Goal: Information Seeking & Learning: Learn about a topic

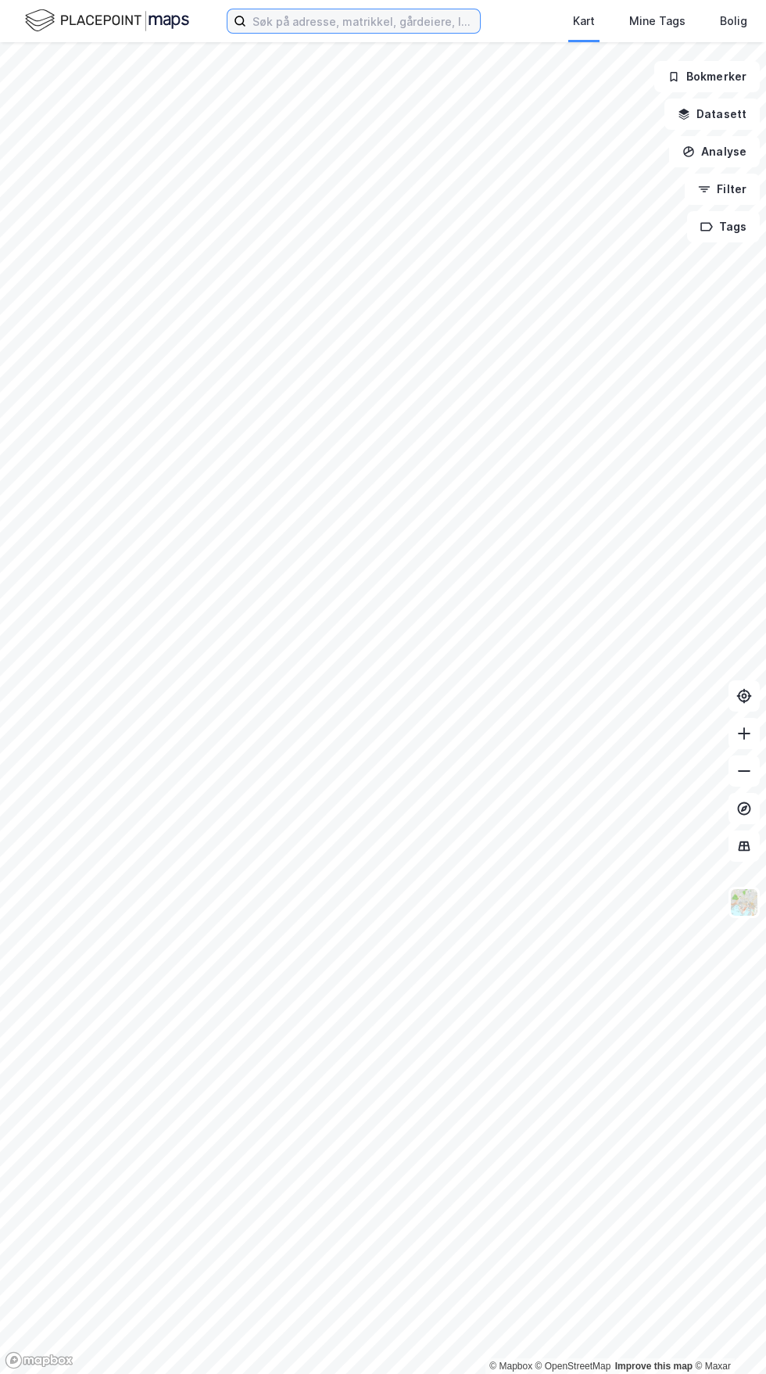
click at [372, 21] on input at bounding box center [363, 20] width 234 height 23
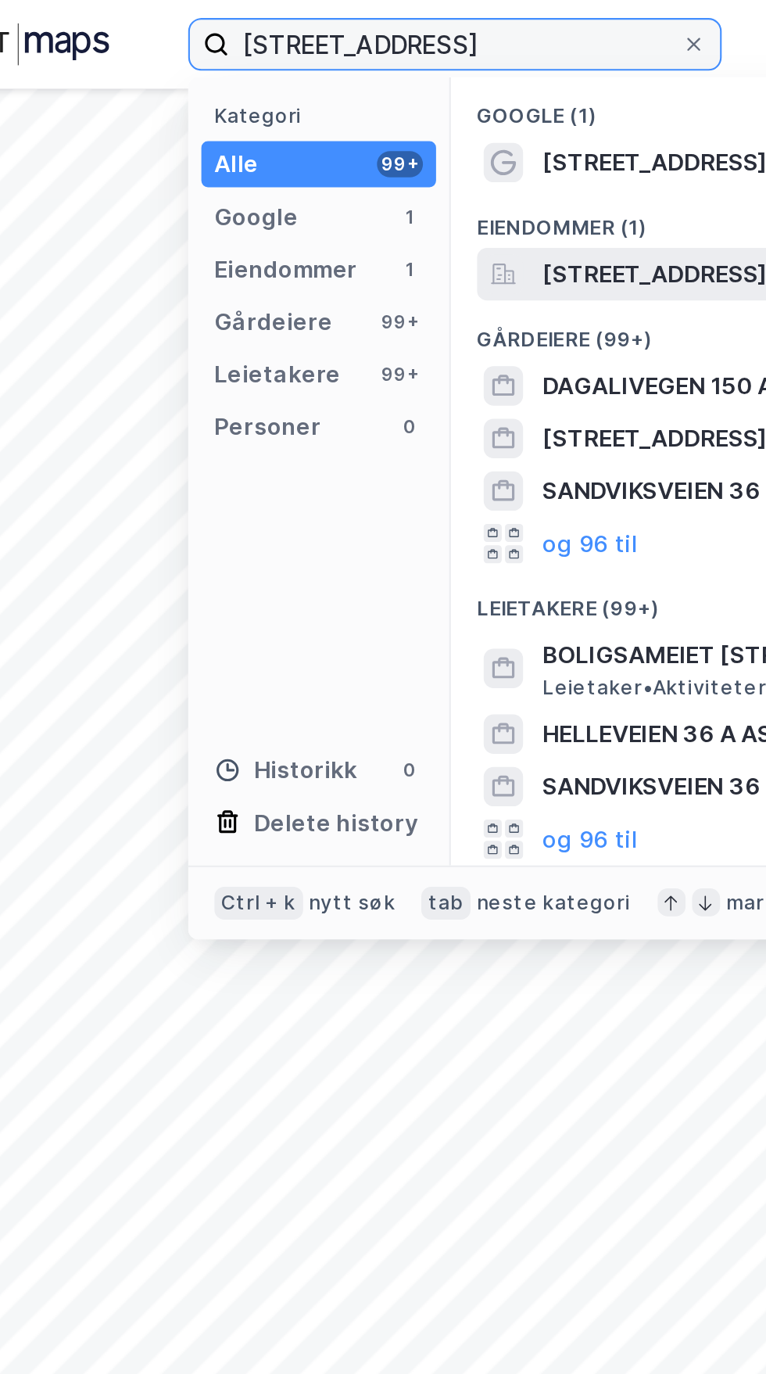
type input "[STREET_ADDRESS]"
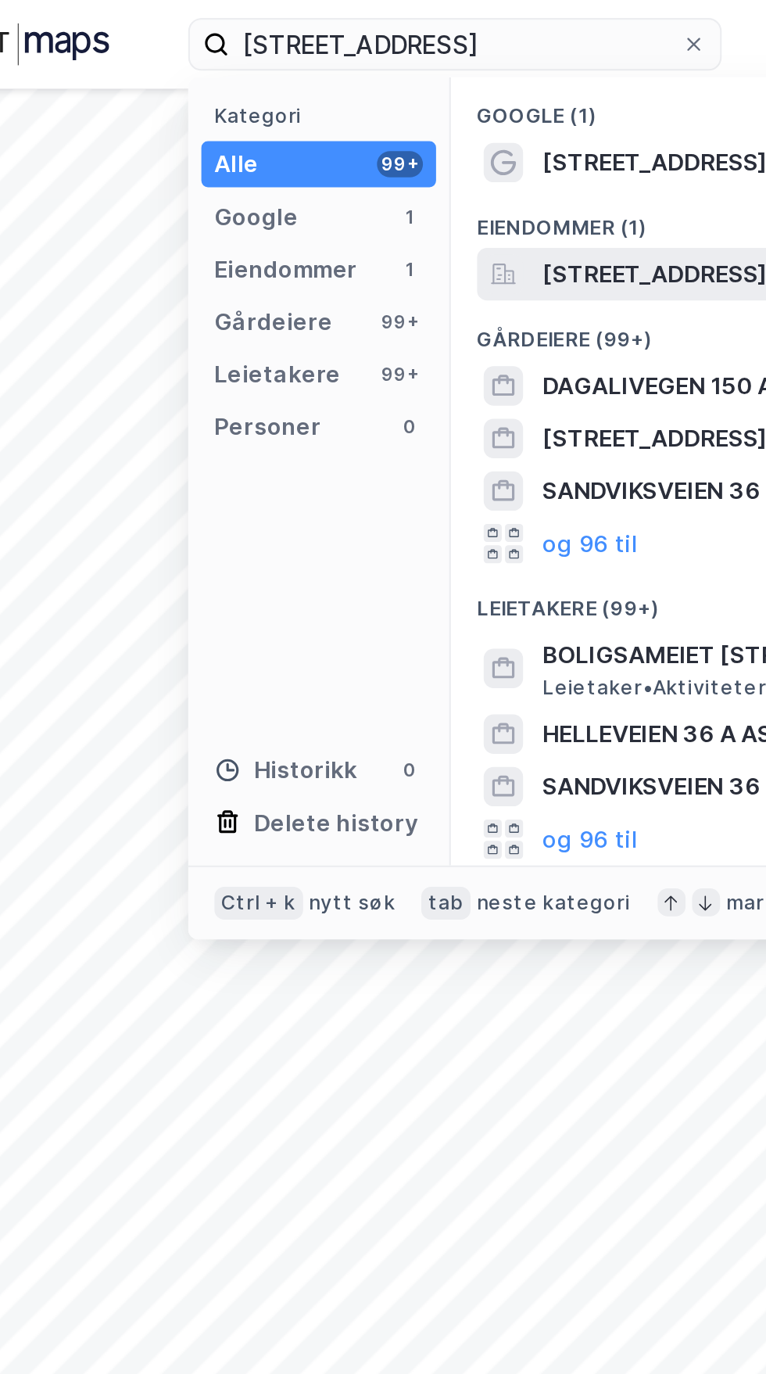
click at [428, 134] on span "[STREET_ADDRESS]" at bounding box center [449, 130] width 106 height 19
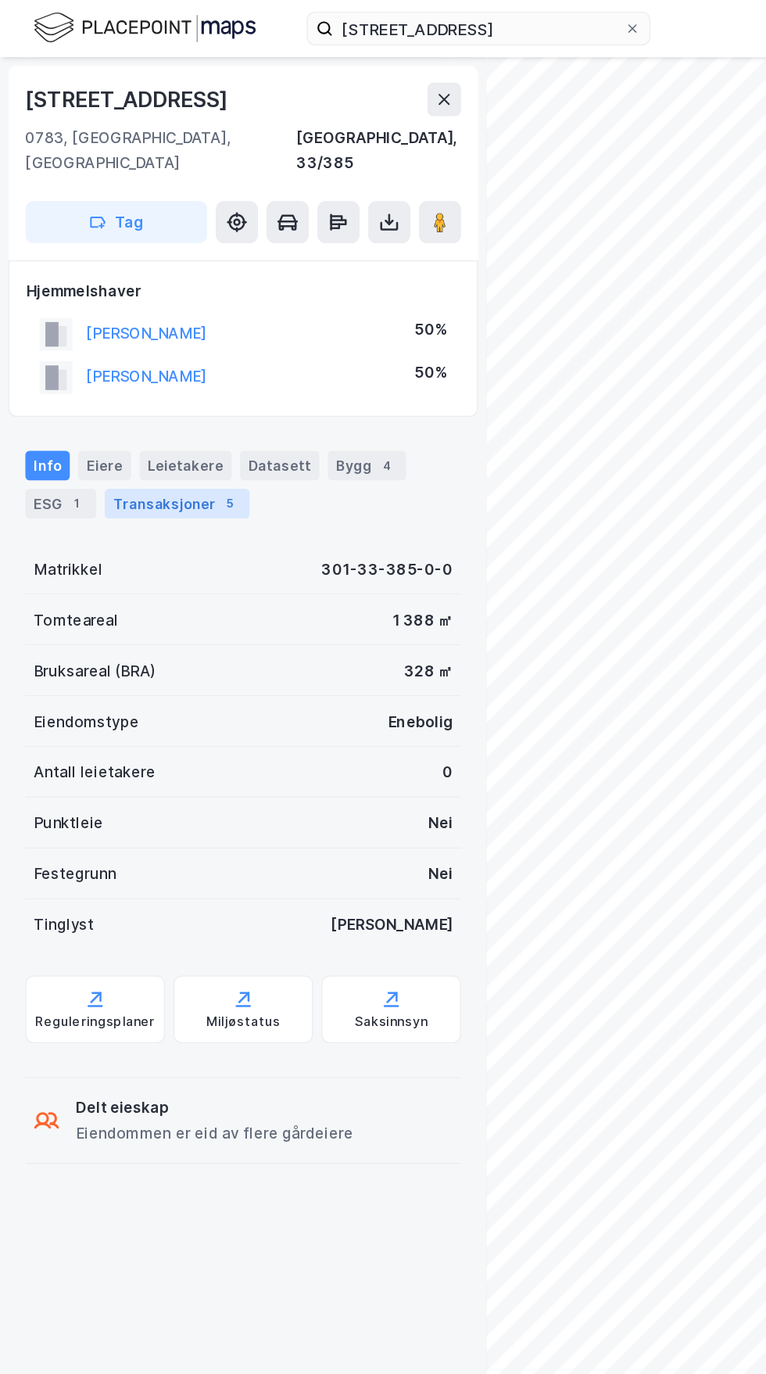
click at [144, 362] on div "Transaksjoner 5" at bounding box center [130, 372] width 107 height 22
